Goal: Find specific page/section: Find specific page/section

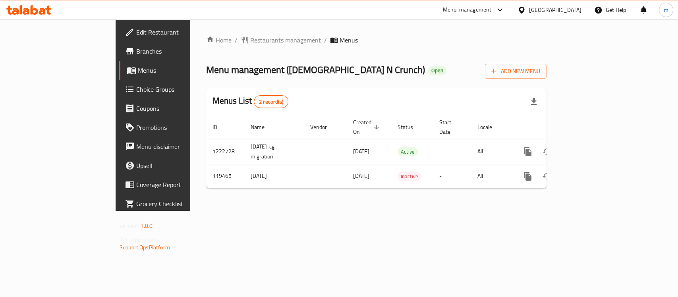
click at [546, 9] on div "[GEOGRAPHIC_DATA]" at bounding box center [555, 10] width 52 height 9
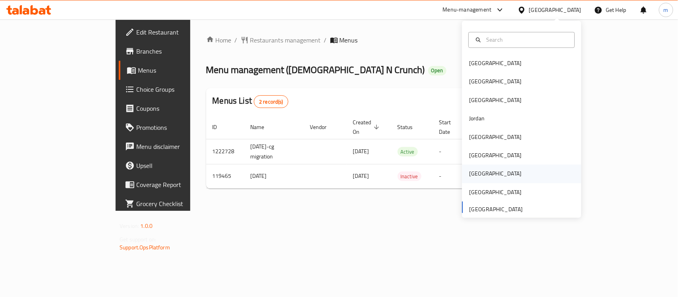
click at [472, 180] on div "Qatar" at bounding box center [495, 174] width 65 height 18
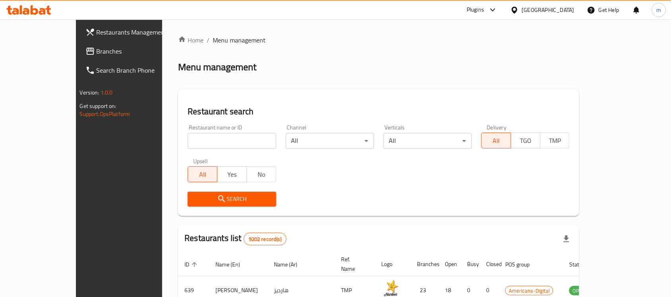
click at [97, 54] on span "Branches" at bounding box center [139, 51] width 85 height 10
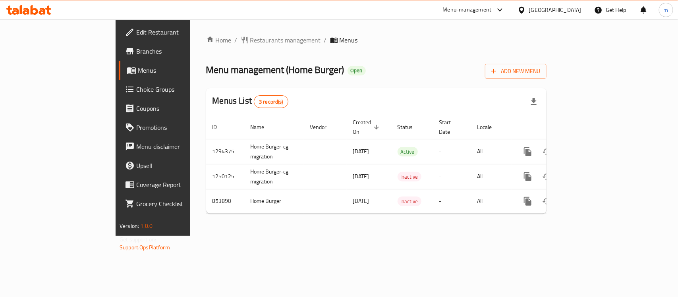
click at [570, 10] on div "[GEOGRAPHIC_DATA]" at bounding box center [555, 10] width 52 height 9
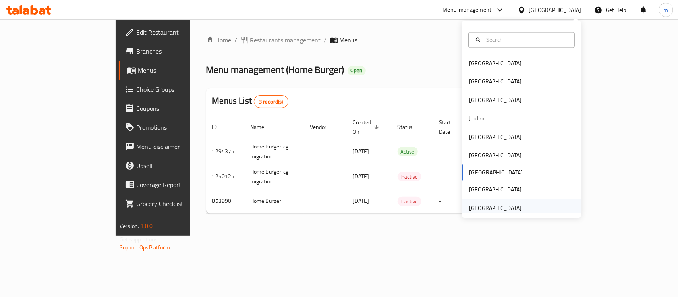
click at [504, 205] on div "[GEOGRAPHIC_DATA]" at bounding box center [495, 208] width 52 height 9
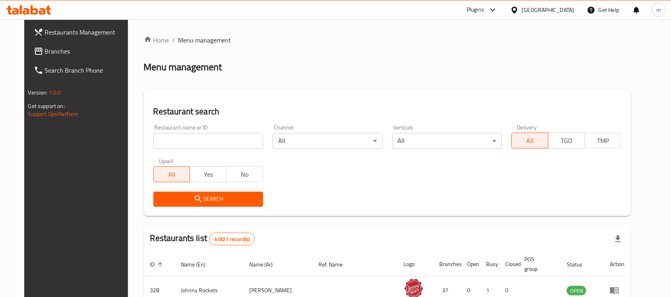
click at [50, 55] on span "Branches" at bounding box center [87, 51] width 85 height 10
